Goal: Information Seeking & Learning: Find specific fact

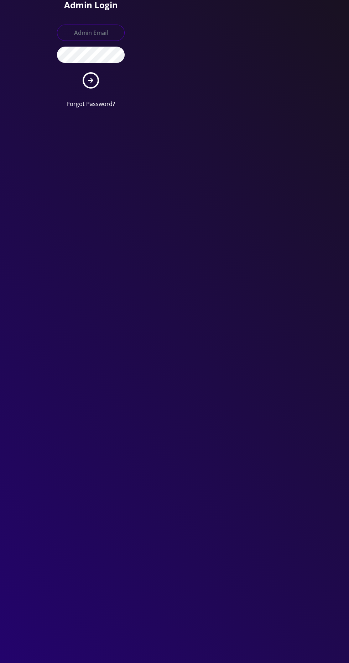
type input "info@shluchimassist.com"
click at [83, 72] on button "submit" at bounding box center [91, 80] width 16 height 16
click at [90, 80] on icon "submit" at bounding box center [90, 80] width 5 height 5
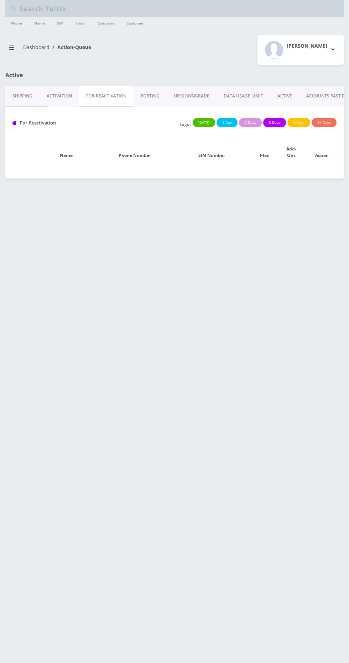
click at [217, 10] on input "text" at bounding box center [181, 9] width 322 height 14
type input "Zaltzman"
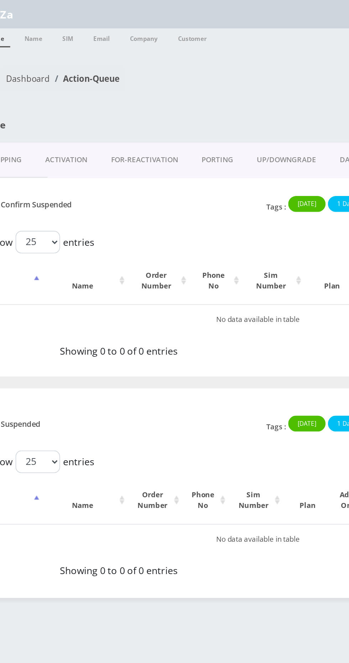
type input "Z"
click at [23, 22] on link "Phone" at bounding box center [16, 22] width 18 height 11
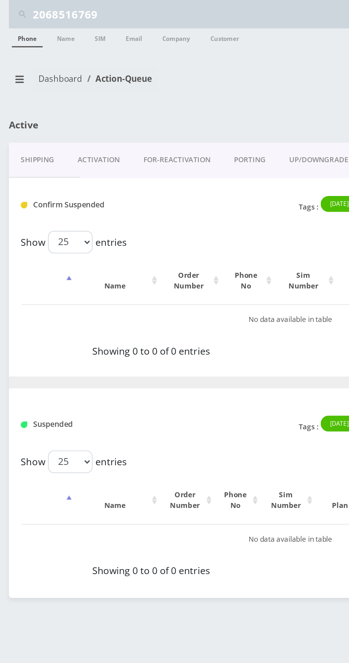
click at [23, 21] on link "Phone" at bounding box center [16, 22] width 18 height 11
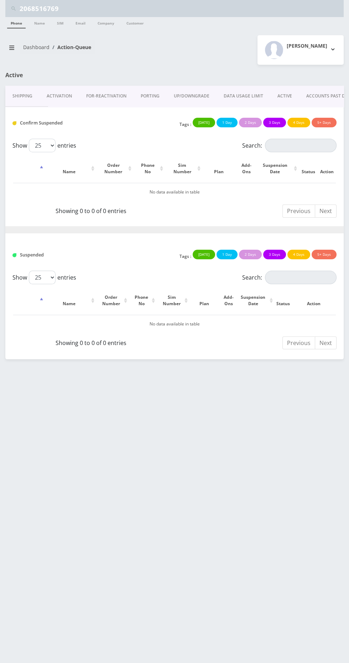
click at [217, 7] on input "2068516769" at bounding box center [181, 9] width 322 height 14
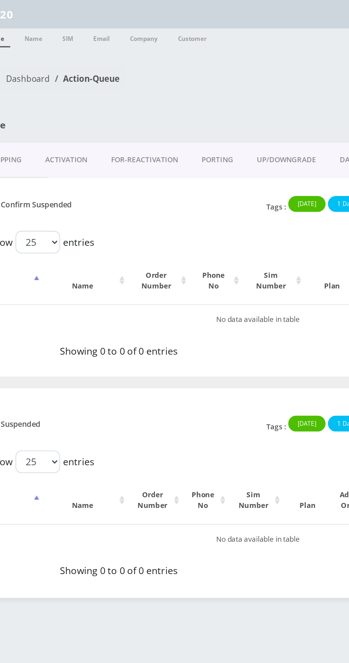
type input "2"
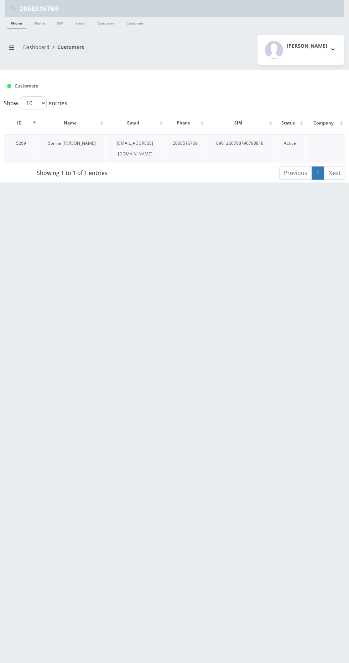
click at [90, 140] on link "Sterna [PERSON_NAME]" at bounding box center [72, 143] width 48 height 6
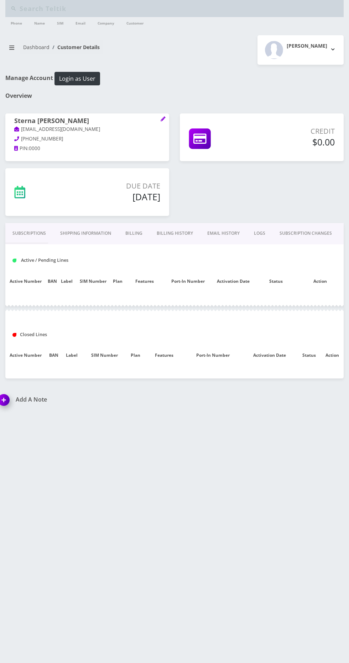
type input "2068516769"
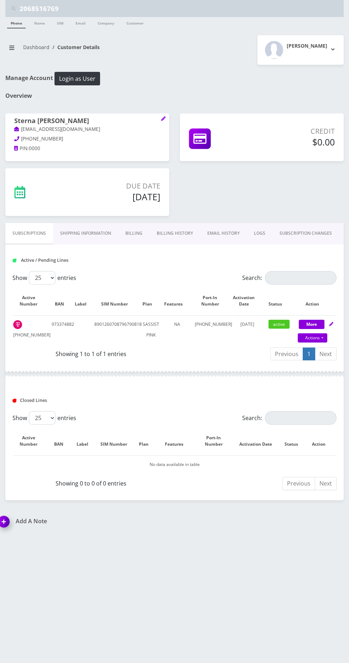
click at [181, 233] on link "Billing History" at bounding box center [174, 233] width 51 height 21
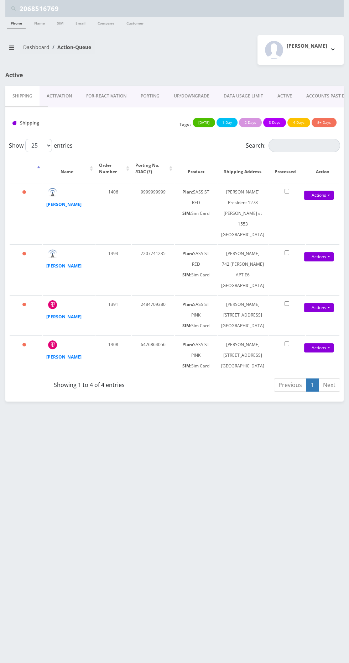
click at [236, 12] on input "2068516769" at bounding box center [181, 9] width 322 height 14
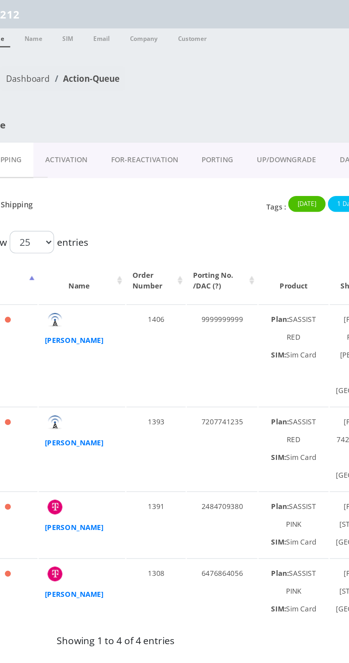
type input "212"
click at [23, 25] on link "Phone" at bounding box center [16, 22] width 18 height 11
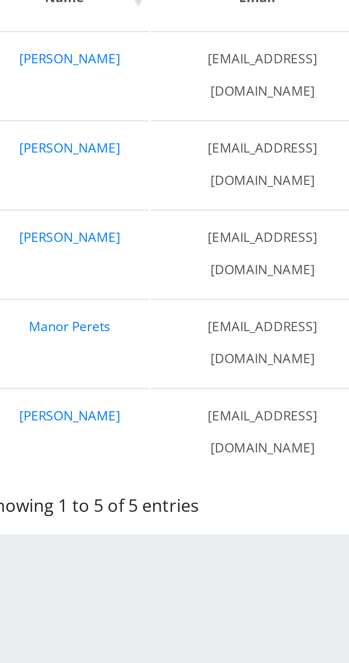
scroll to position [0, 0]
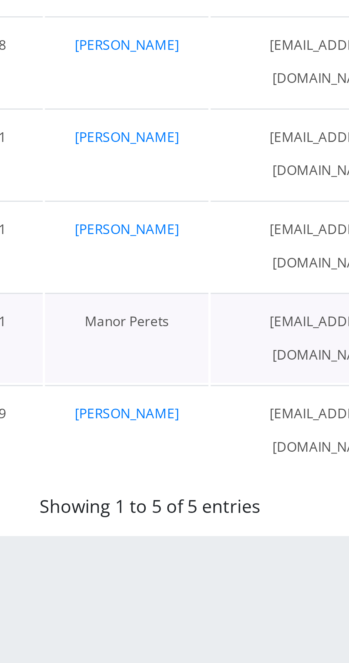
click at [70, 229] on link "Manor Perets" at bounding box center [64, 232] width 27 height 6
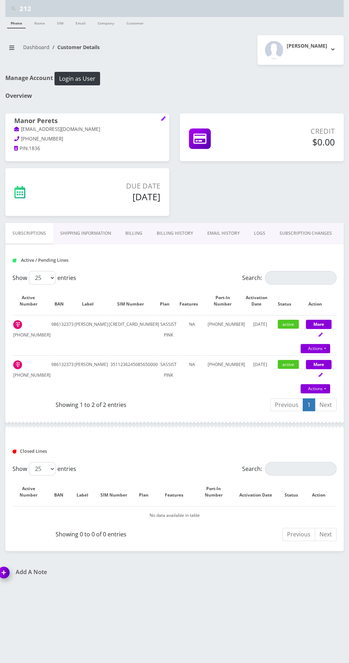
click at [220, 8] on input "212" at bounding box center [181, 9] width 322 height 14
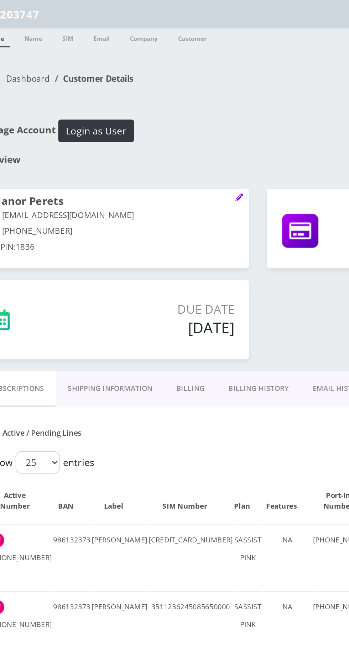
type input "203747"
click at [23, 26] on link "Phone" at bounding box center [16, 22] width 18 height 11
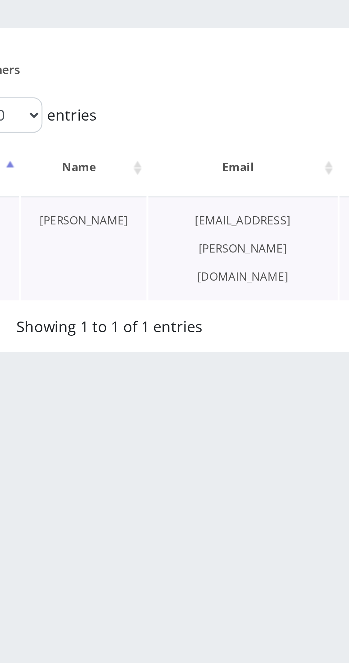
click at [67, 145] on link "[PERSON_NAME]" at bounding box center [62, 143] width 33 height 6
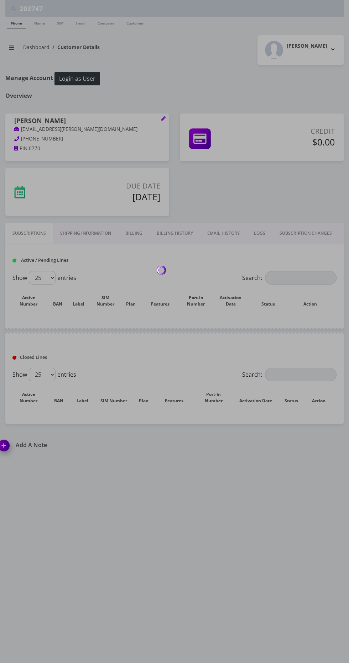
click at [107, 224] on link "Shipping Information" at bounding box center [85, 233] width 65 height 21
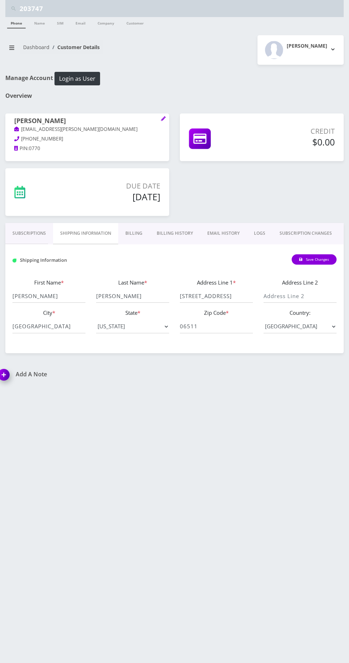
click at [33, 233] on link "Subscriptions" at bounding box center [29, 233] width 48 height 21
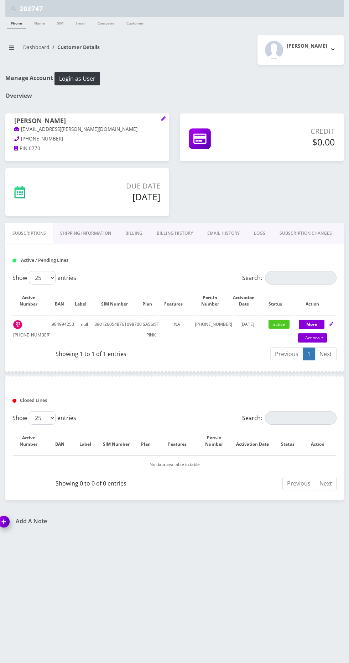
scroll to position [1, 0]
click at [249, 6] on input "203747" at bounding box center [181, 9] width 322 height 14
type input "2"
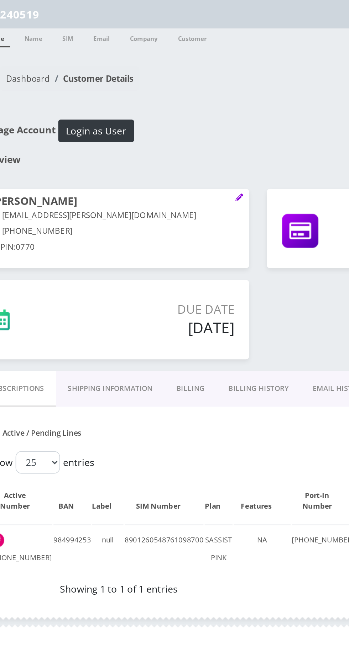
type input "240519"
click at [24, 26] on link "Phone" at bounding box center [16, 22] width 18 height 11
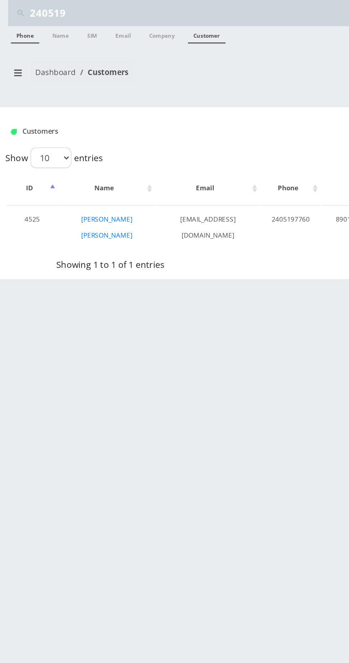
click at [127, 20] on link "Customer" at bounding box center [135, 22] width 25 height 11
click at [160, 12] on input "240519" at bounding box center [181, 9] width 322 height 14
type input "248408"
click at [16, 23] on link "Phone" at bounding box center [16, 22] width 18 height 11
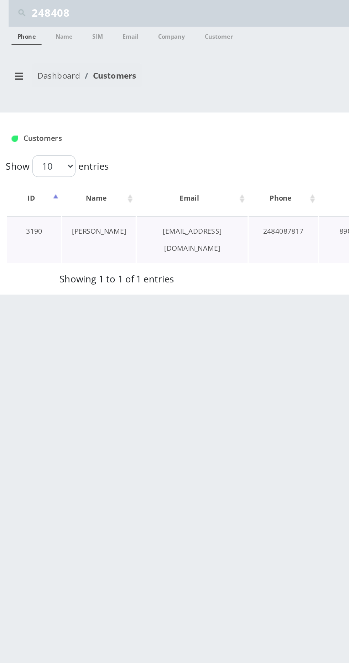
click at [63, 143] on link "[PERSON_NAME]" at bounding box center [60, 143] width 33 height 6
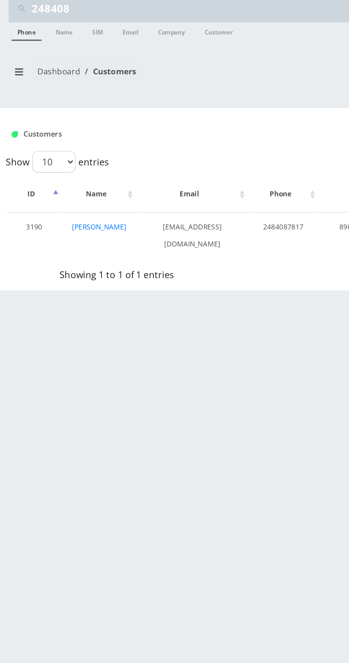
click at [134, 10] on input "248408" at bounding box center [181, 9] width 322 height 14
type input "248470"
click at [22, 25] on link "Phone" at bounding box center [16, 22] width 18 height 11
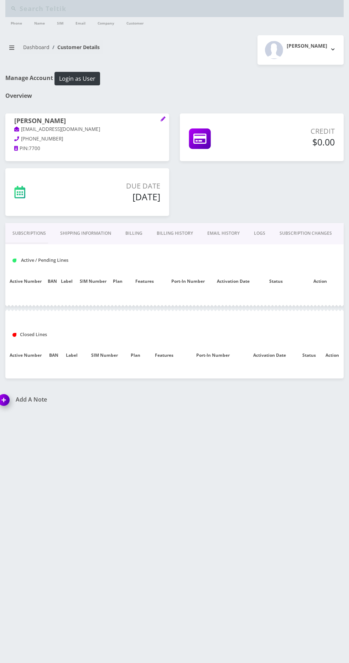
type input "248408"
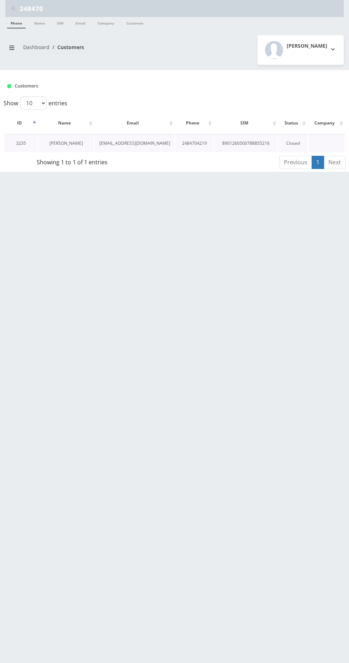
click at [81, 143] on link "[PERSON_NAME]" at bounding box center [65, 143] width 33 height 6
click at [247, 11] on input "248470" at bounding box center [181, 9] width 322 height 14
click at [238, 12] on input "248470" at bounding box center [181, 9] width 322 height 14
type input "2484709380"
click at [16, 23] on link "Phone" at bounding box center [16, 22] width 18 height 11
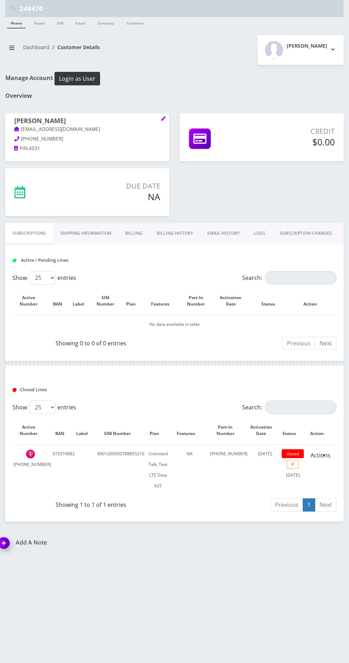
scroll to position [3, 0]
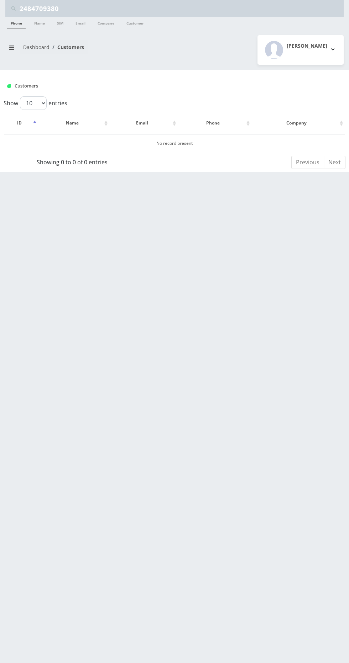
click at [248, 9] on input "2484709380" at bounding box center [181, 9] width 322 height 14
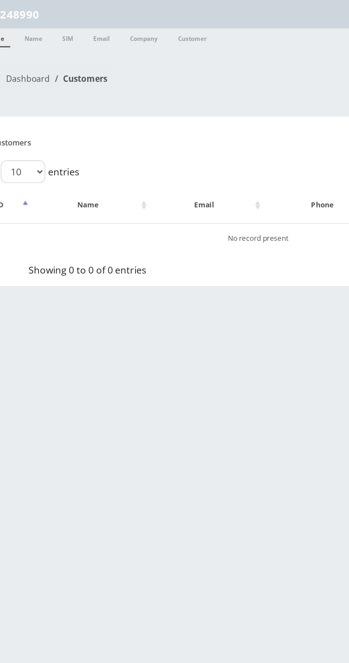
type input "248990"
click at [25, 23] on link "Phone" at bounding box center [16, 22] width 18 height 11
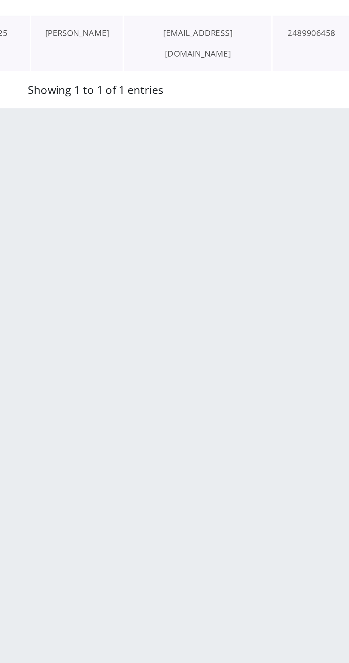
click at [64, 145] on link "Rikkel Shemtov" at bounding box center [62, 143] width 33 height 6
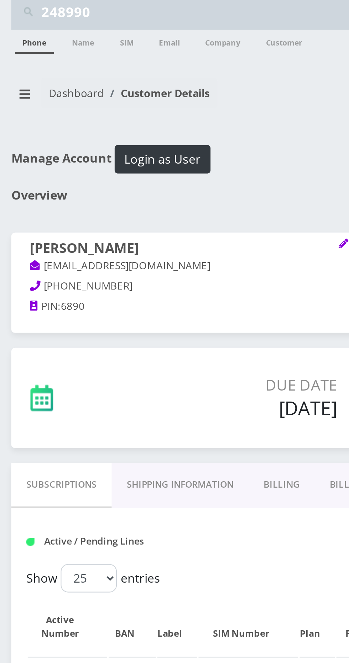
click at [115, 9] on input "248990" at bounding box center [181, 9] width 322 height 14
type input "256749"
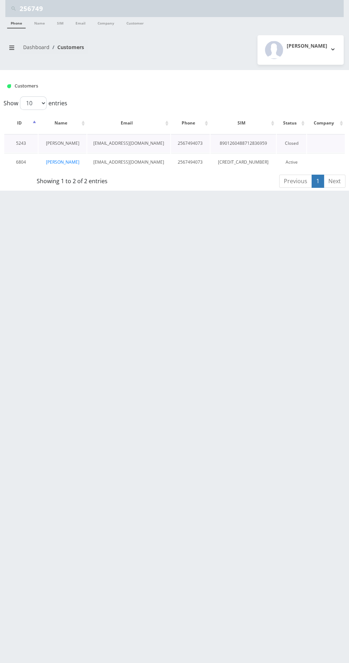
click at [67, 143] on link "[PERSON_NAME]" at bounding box center [62, 143] width 33 height 6
click at [63, 161] on link "[PERSON_NAME]" at bounding box center [62, 162] width 33 height 6
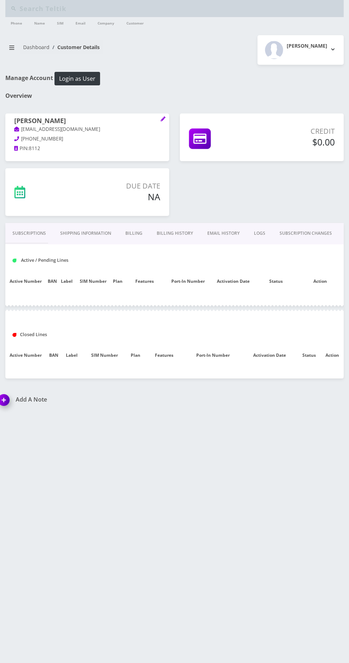
type input "256749"
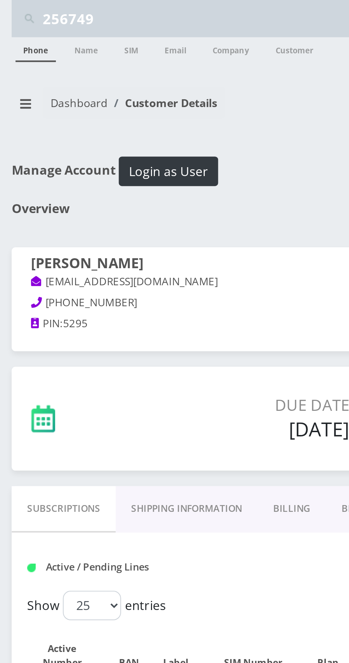
click at [99, 8] on input "256749" at bounding box center [181, 9] width 322 height 14
type input "2"
type input "267"
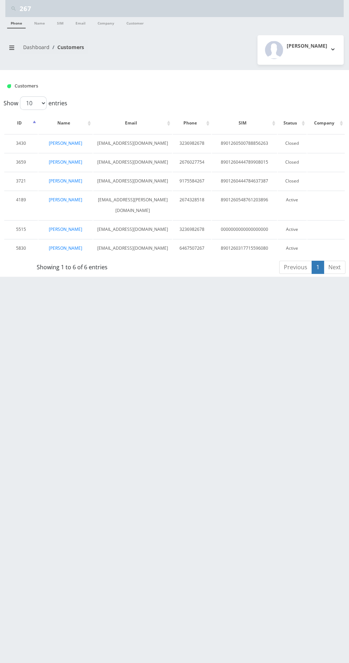
scroll to position [1, 0]
click at [82, 199] on link "[PERSON_NAME]" at bounding box center [65, 200] width 33 height 6
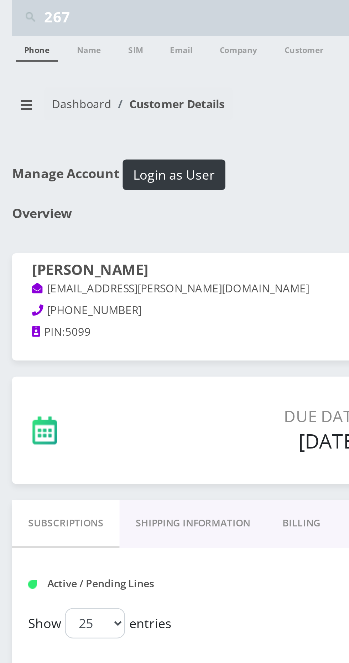
click at [103, 6] on input "267" at bounding box center [181, 9] width 322 height 14
type input "2"
type input "310383"
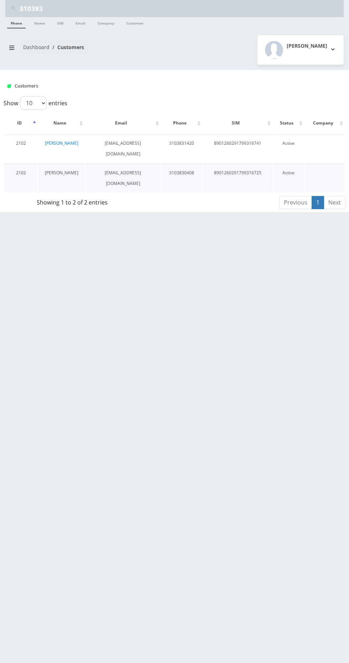
click at [70, 170] on link "[PERSON_NAME]" at bounding box center [61, 173] width 33 height 6
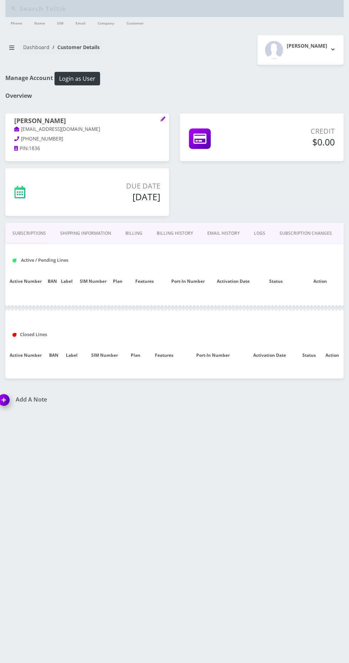
type input "310383"
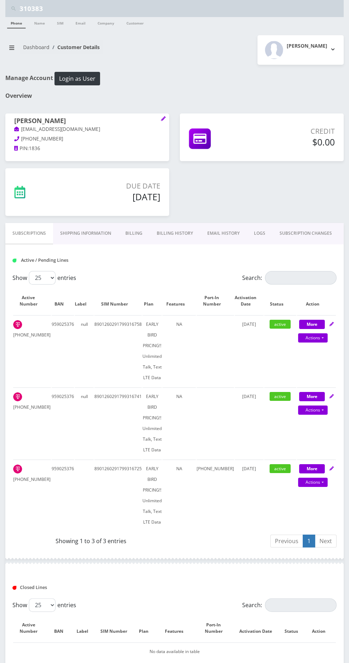
click at [233, 10] on input "310383" at bounding box center [181, 9] width 322 height 14
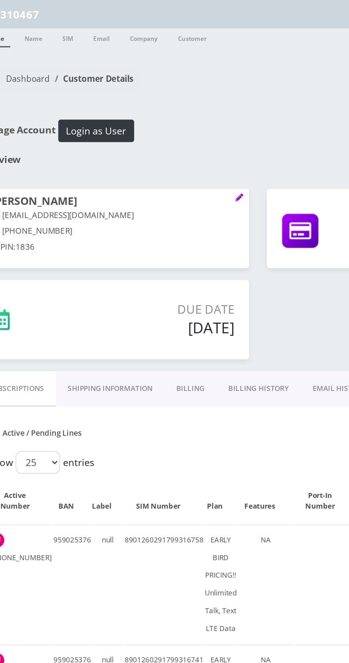
type input "310467"
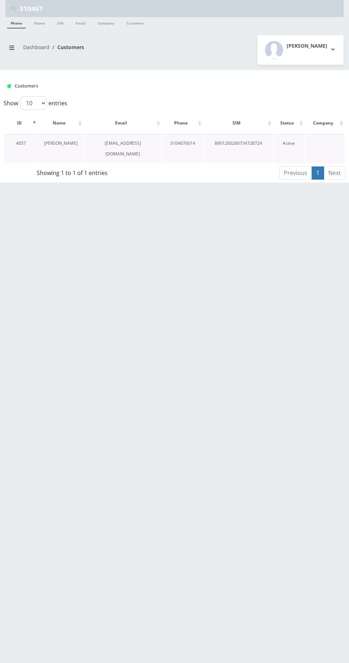
click at [69, 140] on link "Israel Shomer" at bounding box center [60, 143] width 33 height 6
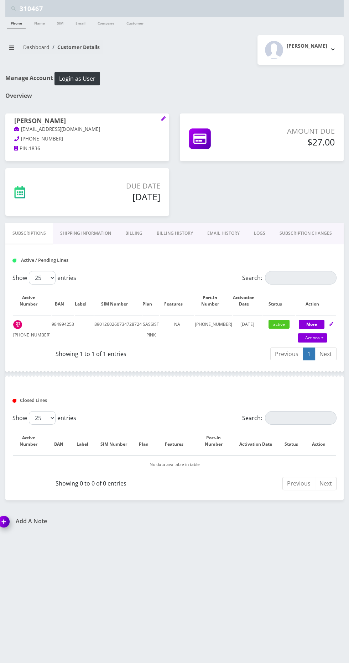
click at [234, 10] on input "310467" at bounding box center [181, 9] width 322 height 14
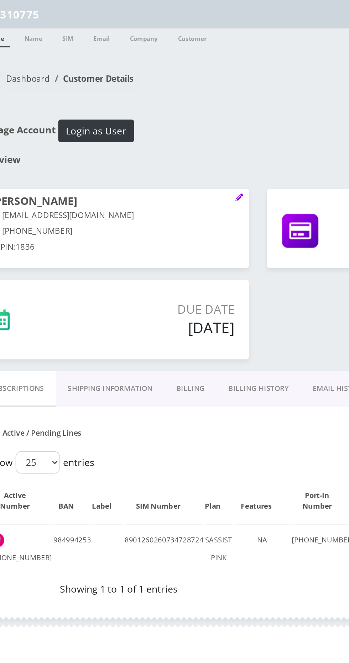
type input "310775"
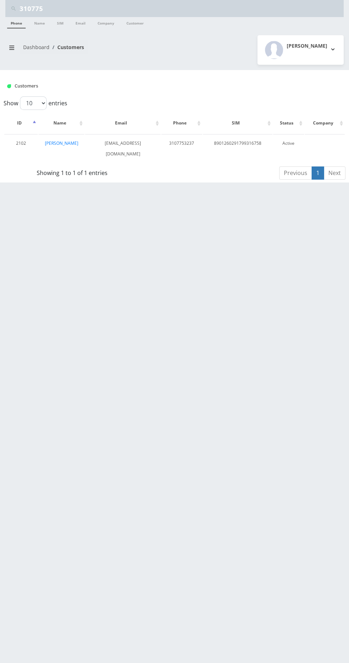
click at [245, 8] on input "310775" at bounding box center [181, 9] width 322 height 14
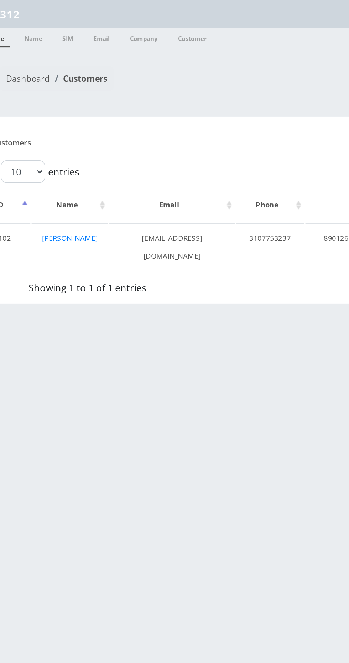
type input "312"
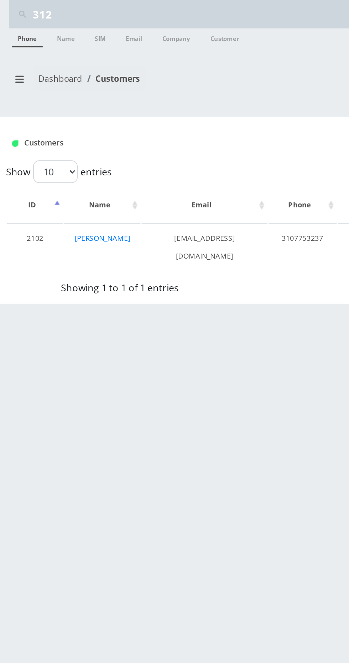
click at [16, 23] on link "Phone" at bounding box center [16, 22] width 18 height 11
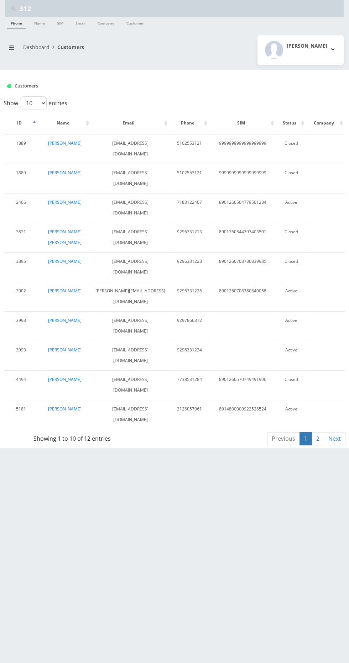
click at [225, 10] on input "312" at bounding box center [181, 9] width 322 height 14
type input "312874"
click at [21, 22] on link "Phone" at bounding box center [16, 22] width 18 height 11
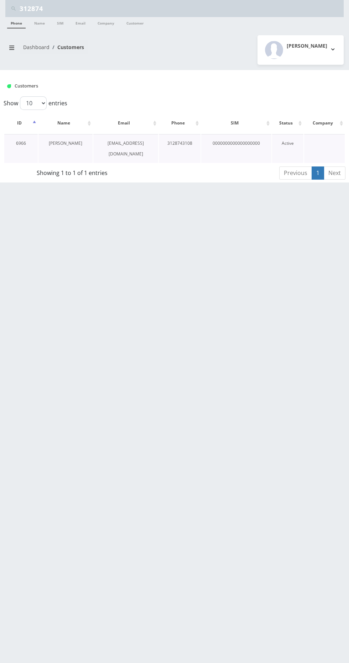
click at [77, 141] on link "[PERSON_NAME]" at bounding box center [65, 143] width 33 height 6
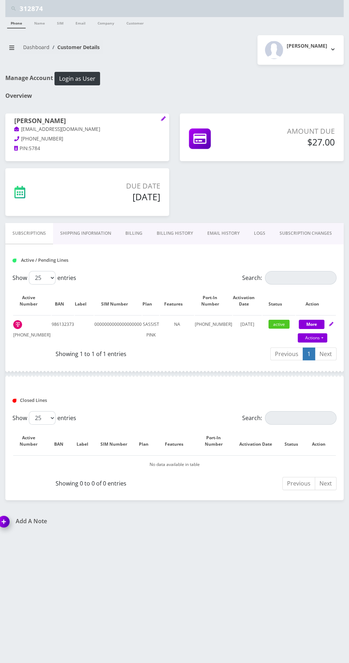
scroll to position [4, 0]
